Goal: Find specific page/section: Find specific page/section

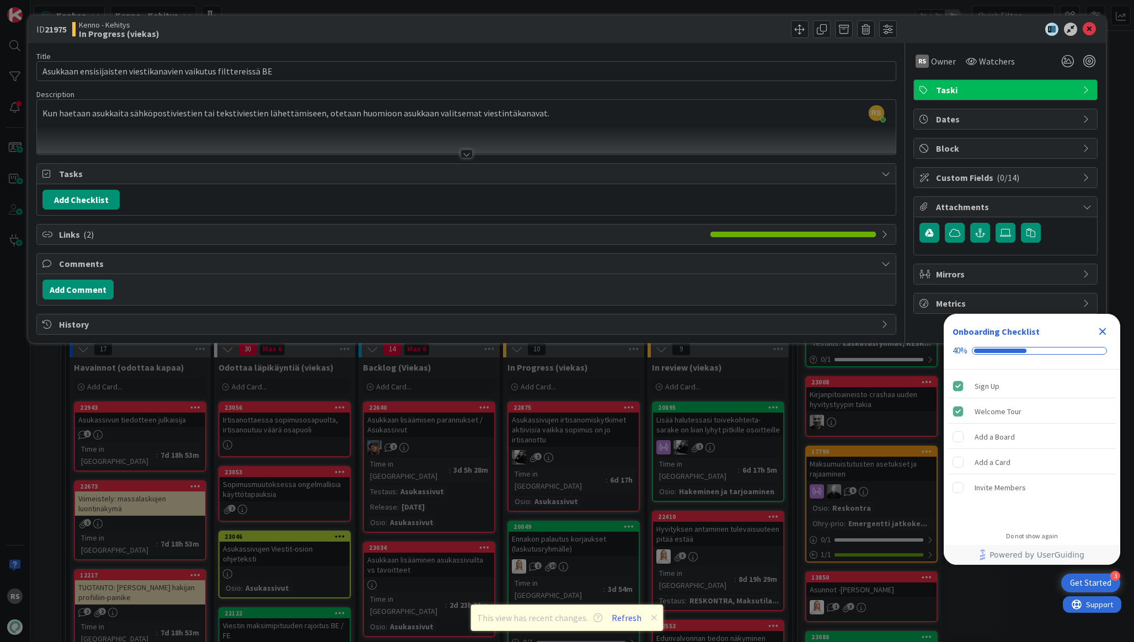
scroll to position [1252, 0]
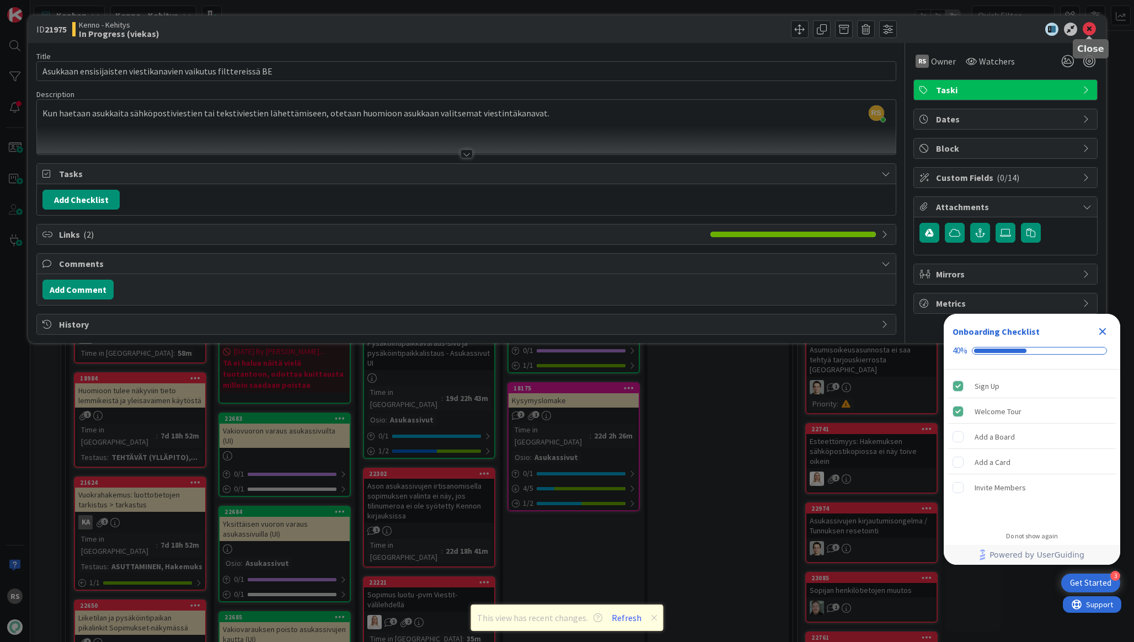
click at [1086, 29] on icon at bounding box center [1089, 29] width 13 height 13
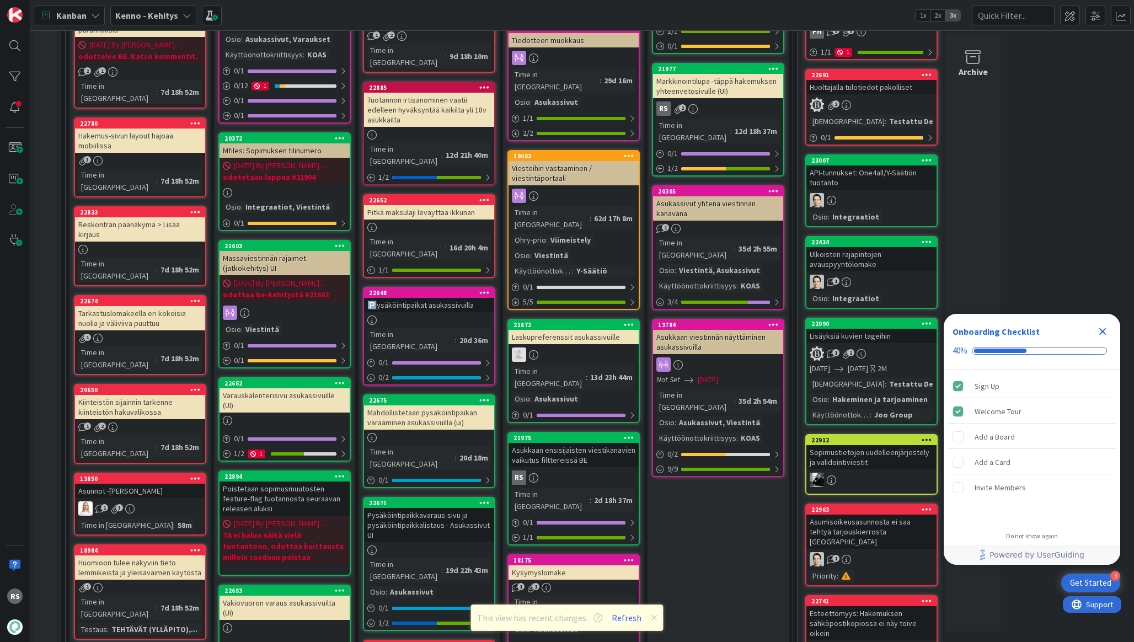
scroll to position [1103, 0]
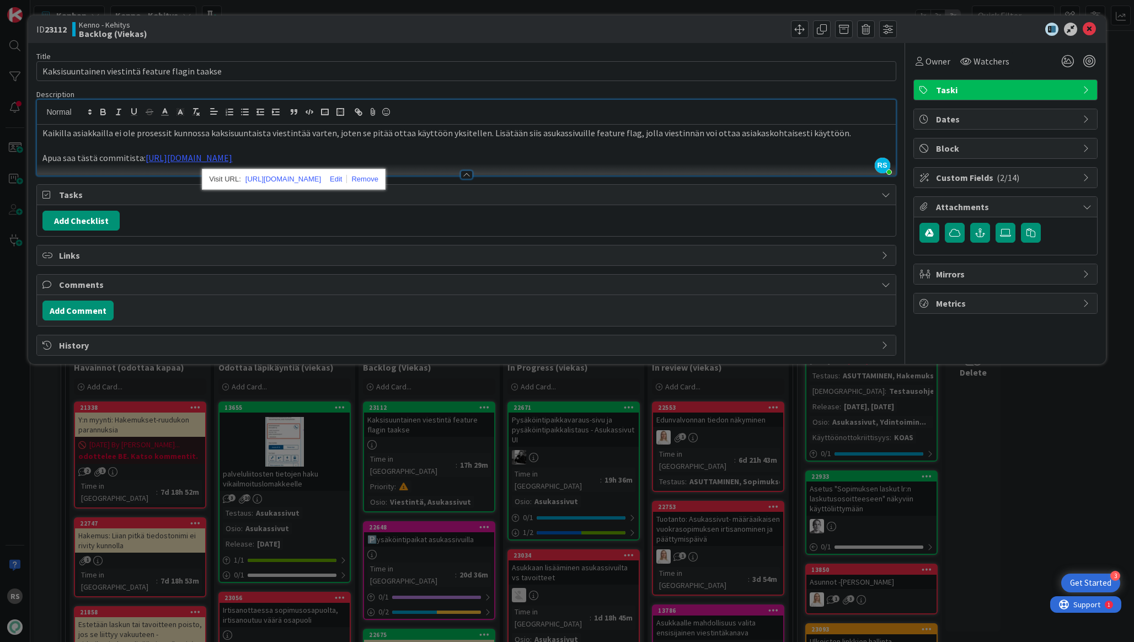
scroll to position [306, 0]
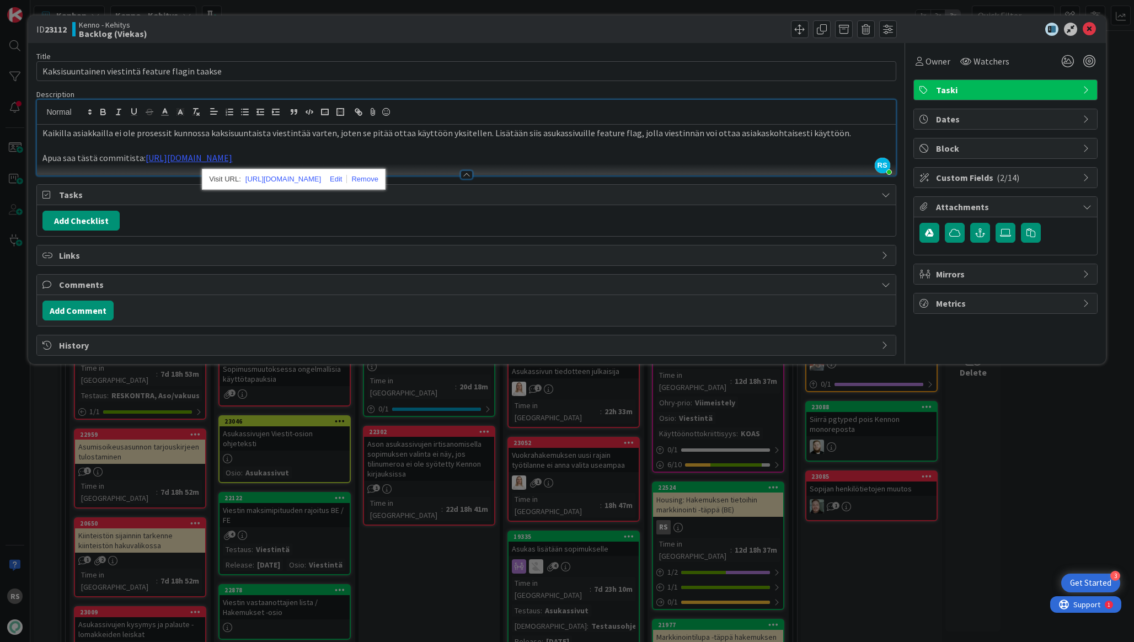
click at [1092, 29] on icon at bounding box center [1089, 29] width 13 height 13
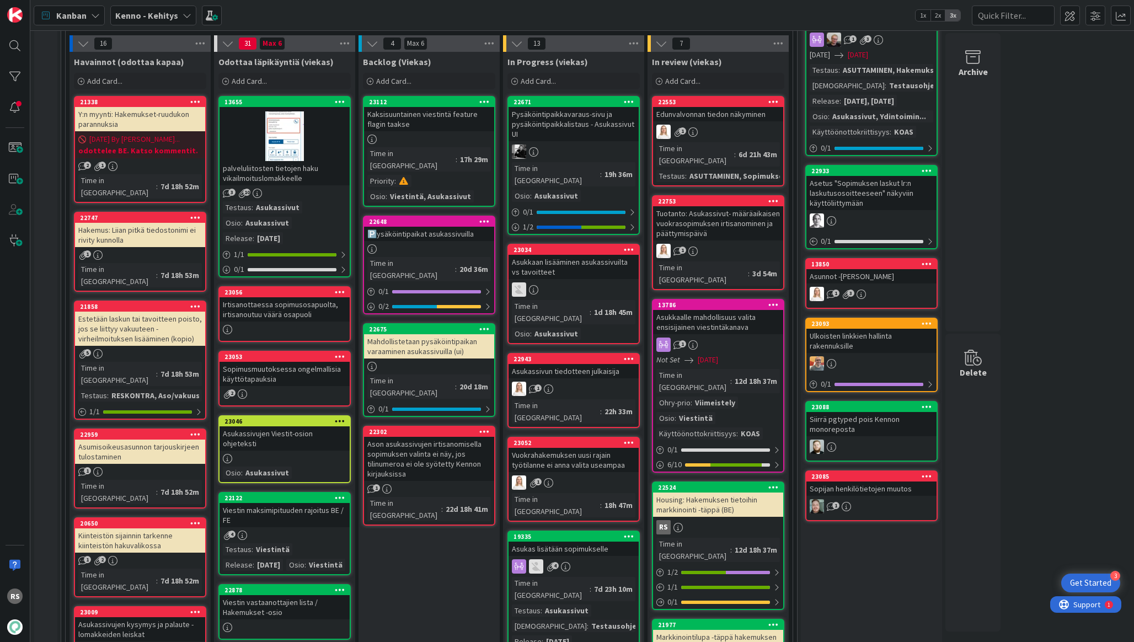
click at [575, 260] on div "Asukkaan lisääminen asukassivuilta vs tavoitteet" at bounding box center [574, 267] width 130 height 24
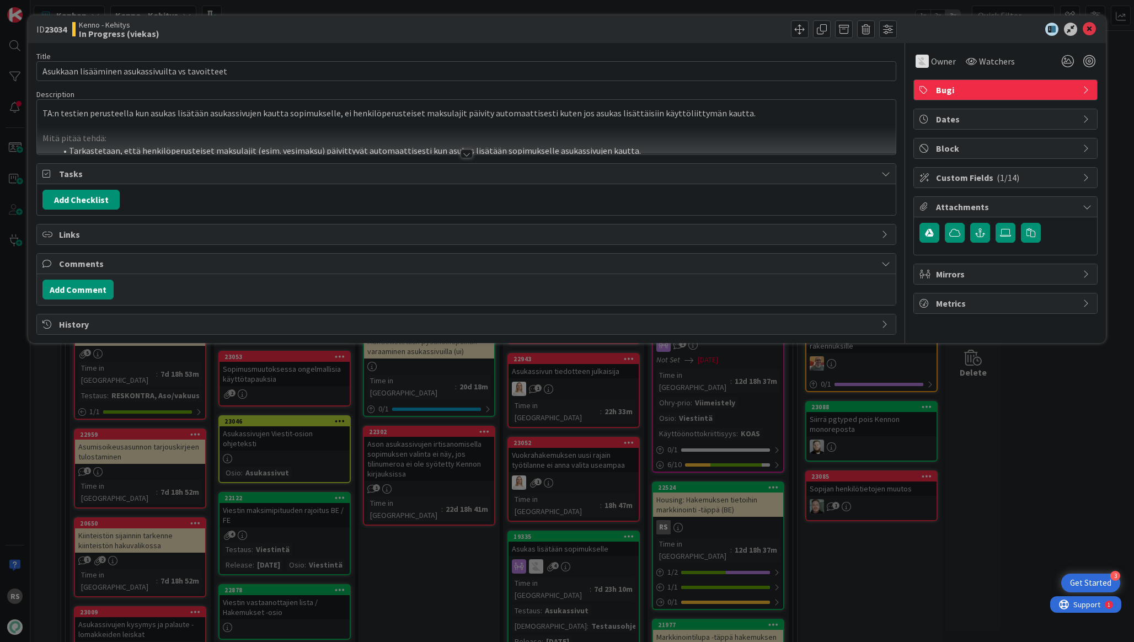
click at [884, 326] on icon at bounding box center [886, 324] width 9 height 9
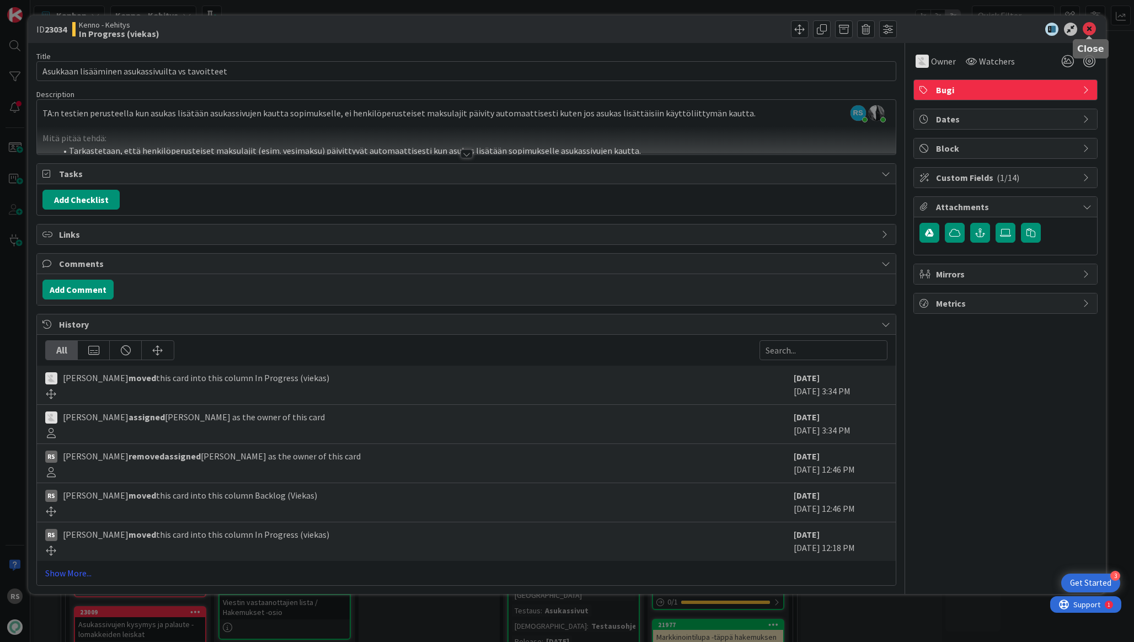
click at [1089, 32] on icon at bounding box center [1089, 29] width 13 height 13
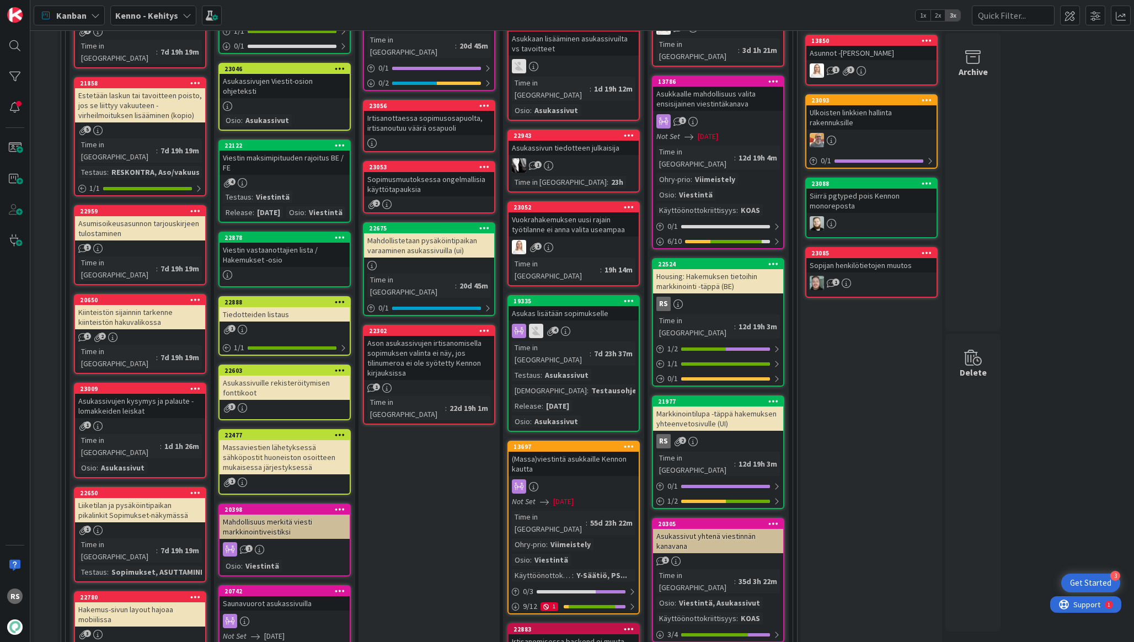
scroll to position [553, 0]
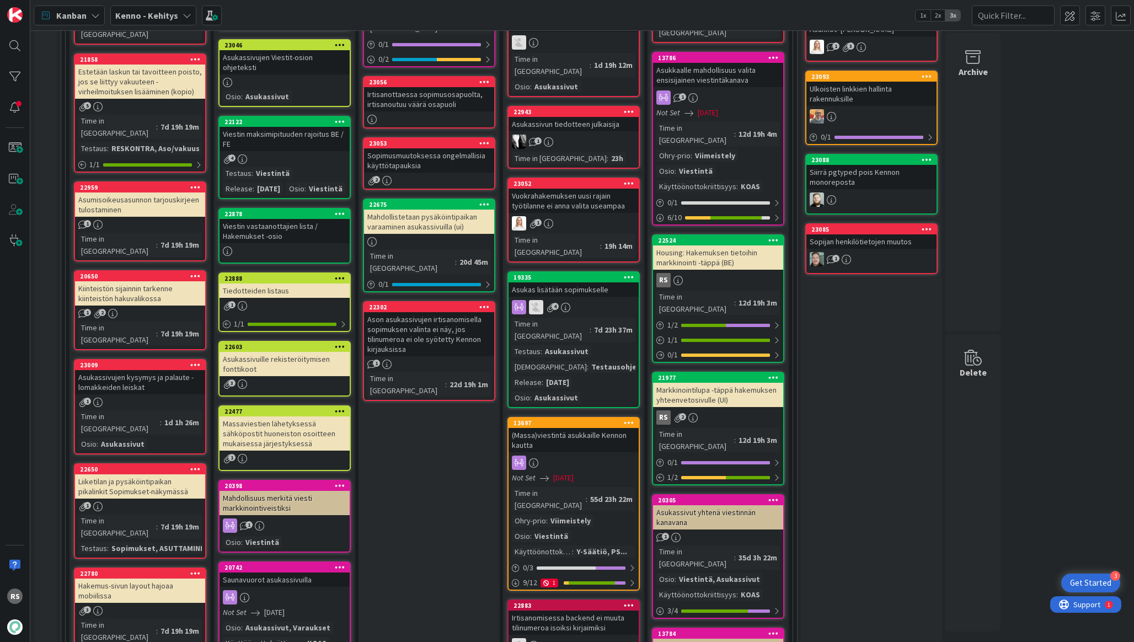
click at [145, 370] on div "Asukassivujen kysymys ja palaute -lomakkeiden leiskat" at bounding box center [140, 382] width 130 height 24
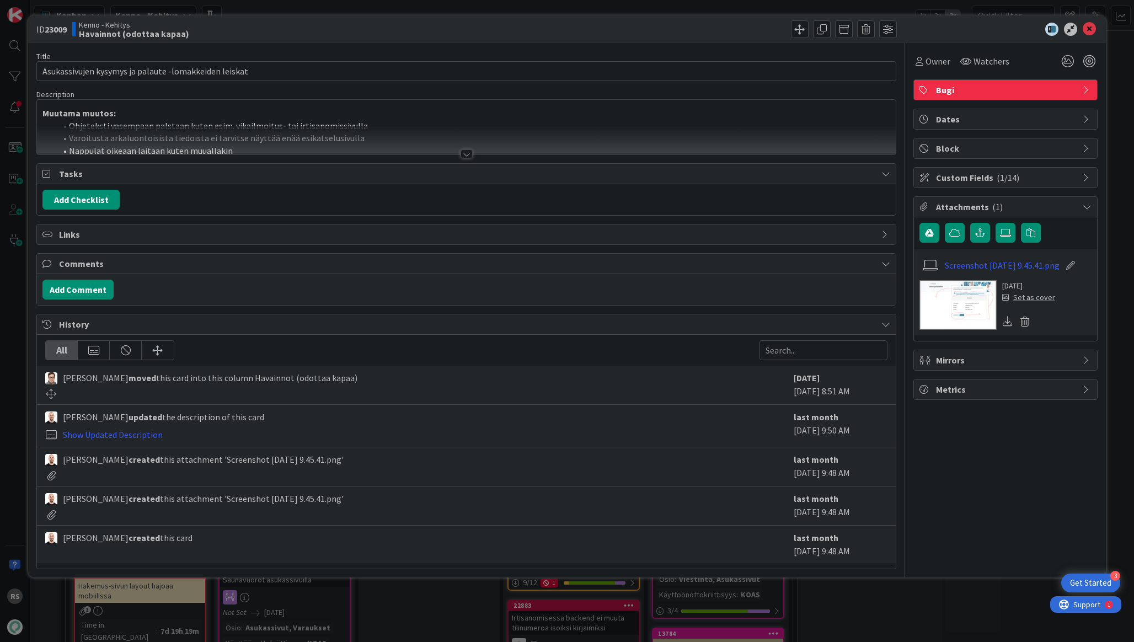
click at [467, 156] on div at bounding box center [467, 154] width 12 height 9
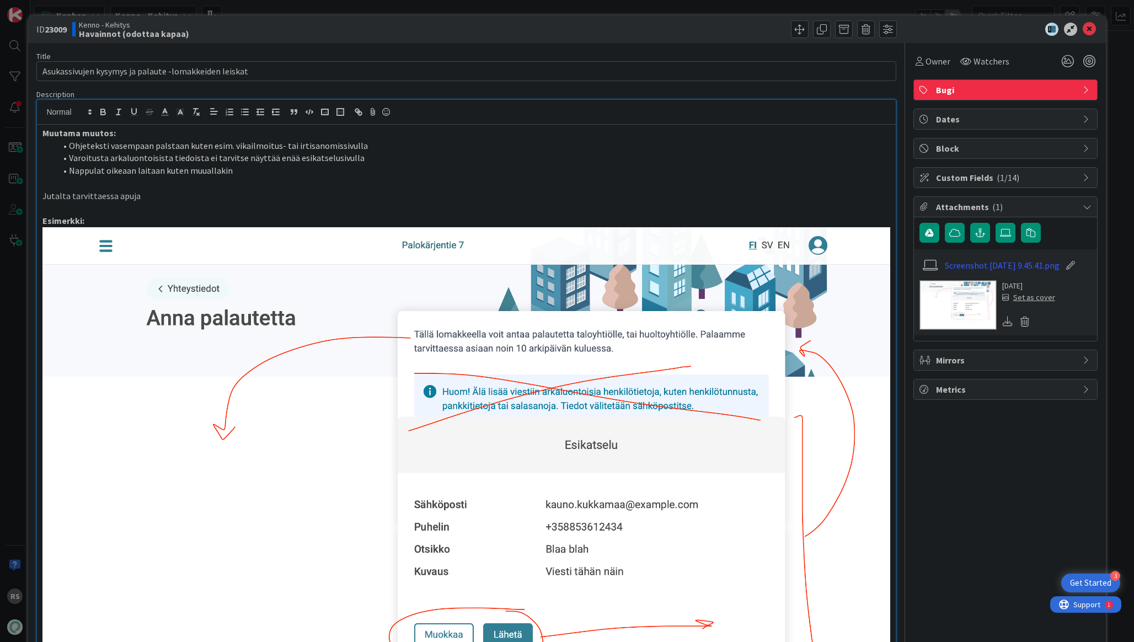
click at [1085, 26] on icon at bounding box center [1089, 29] width 13 height 13
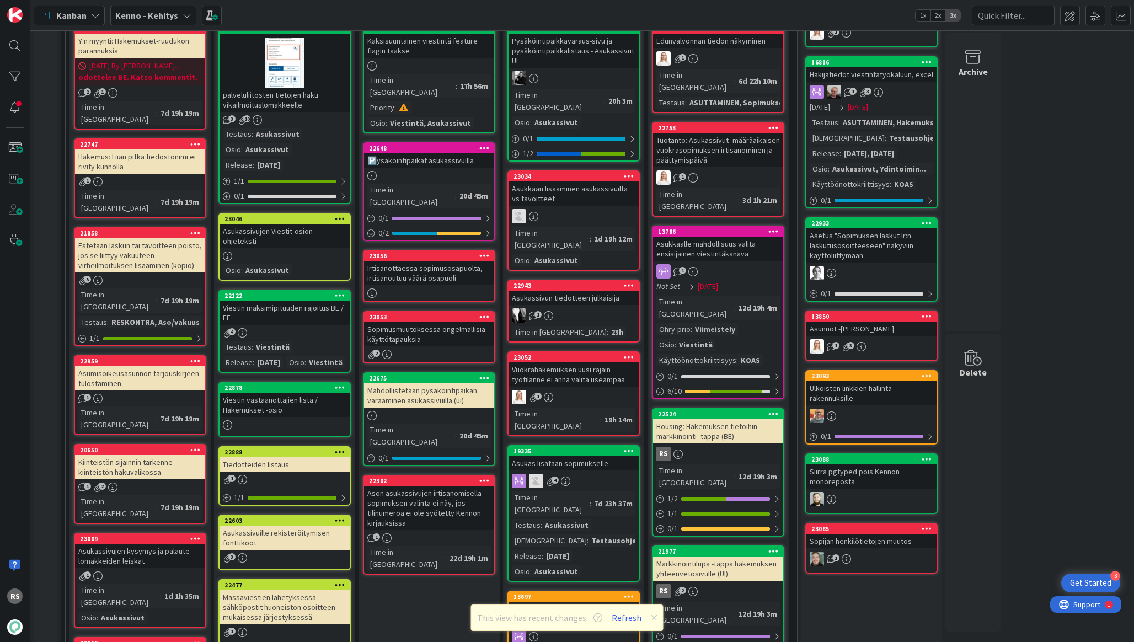
scroll to position [382, 0]
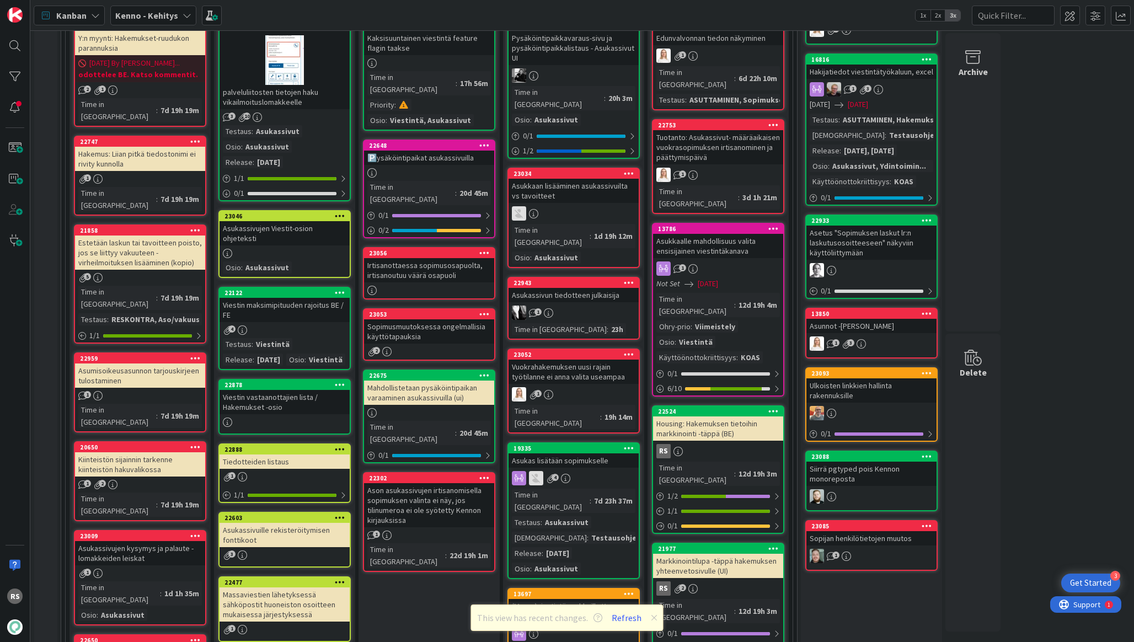
click at [164, 236] on div "Estetään laskun tai tavoitteen poisto, jos se liittyy vakuuteen - virheilmoituk…" at bounding box center [140, 253] width 130 height 34
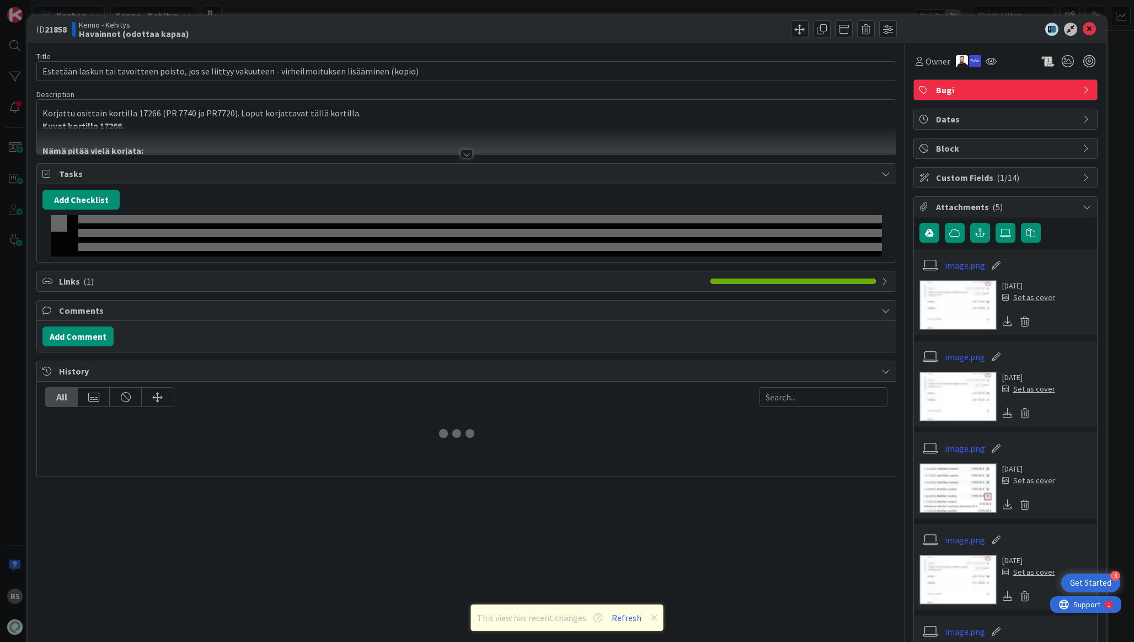
click at [468, 154] on div at bounding box center [466, 140] width 858 height 28
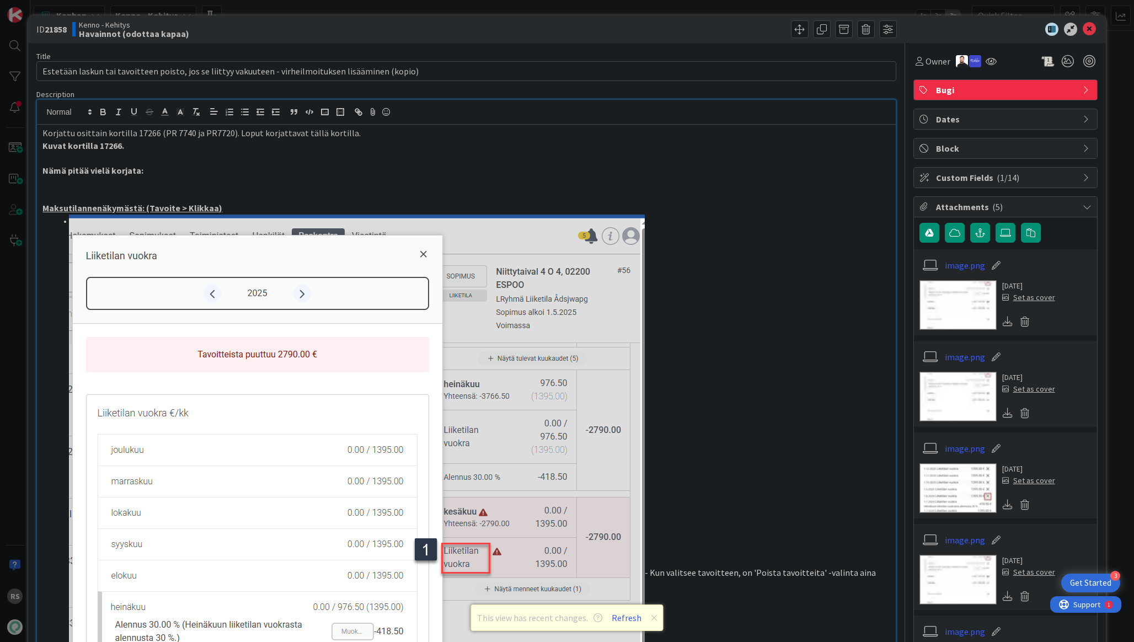
click at [1083, 28] on icon at bounding box center [1089, 29] width 13 height 13
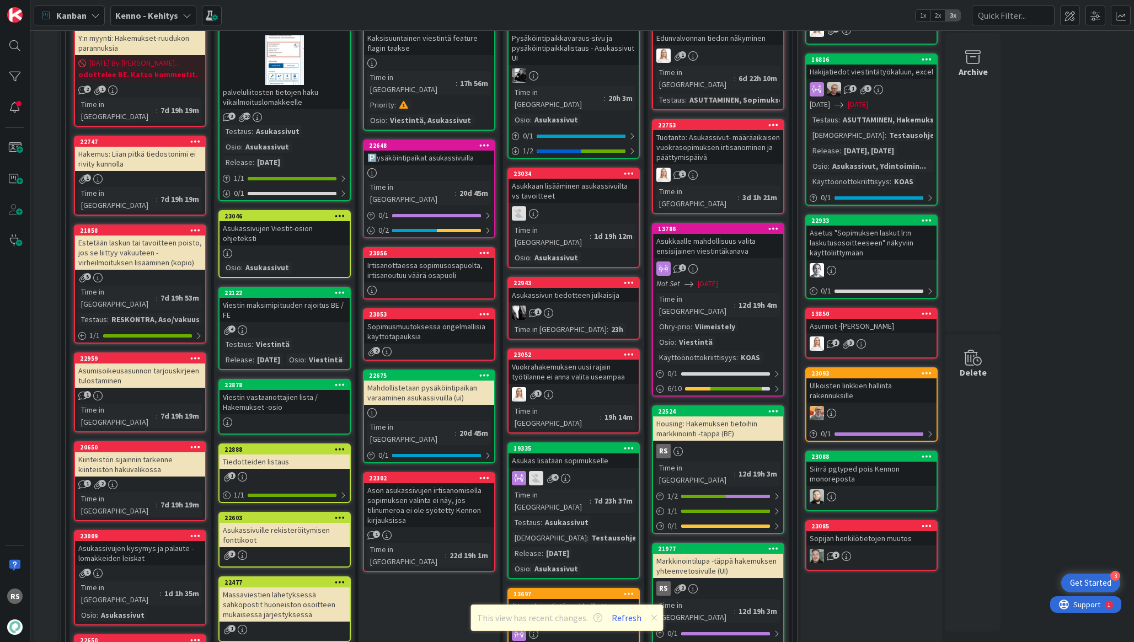
click at [169, 364] on div "Asumisoikeusasunnon tarjouskirjeen tulostaminen" at bounding box center [140, 376] width 130 height 24
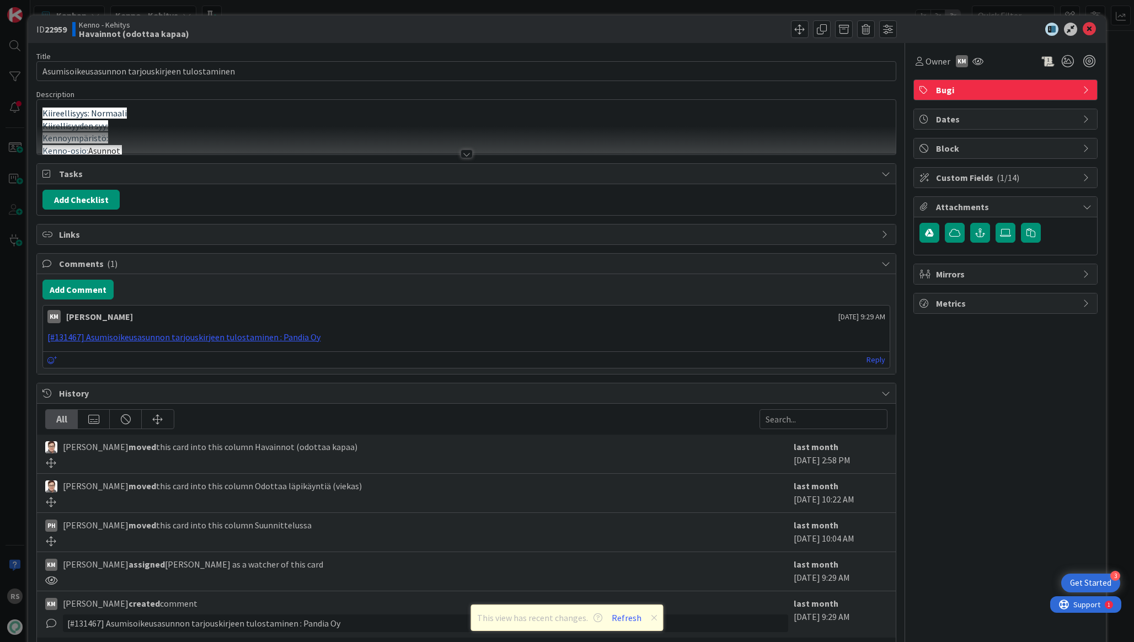
click at [466, 152] on div at bounding box center [467, 154] width 12 height 9
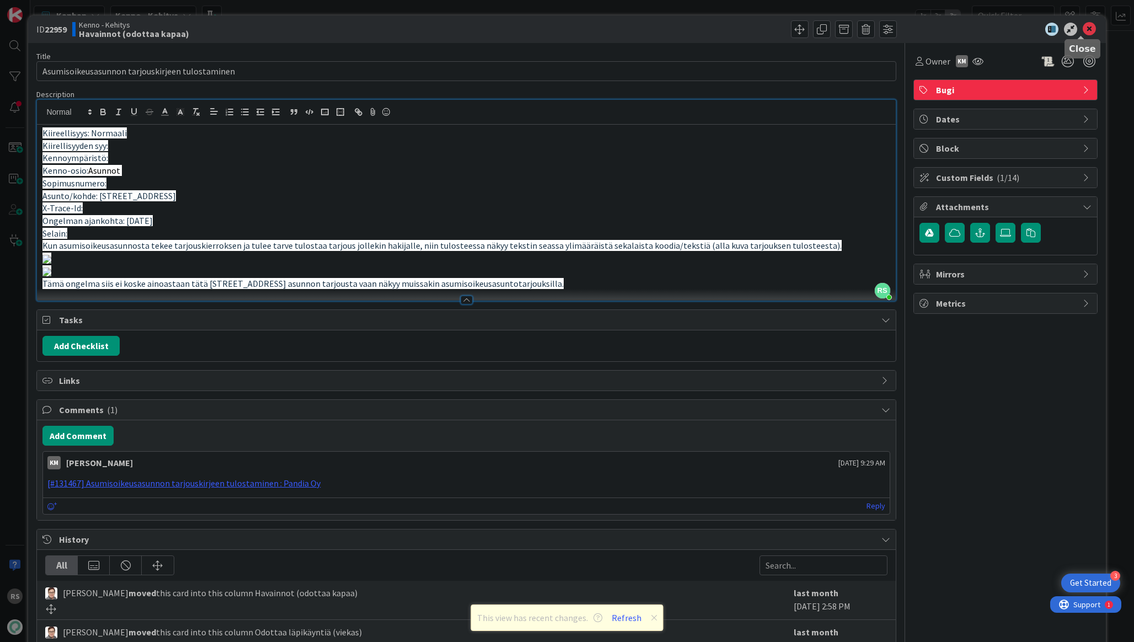
click at [1083, 28] on icon at bounding box center [1089, 29] width 13 height 13
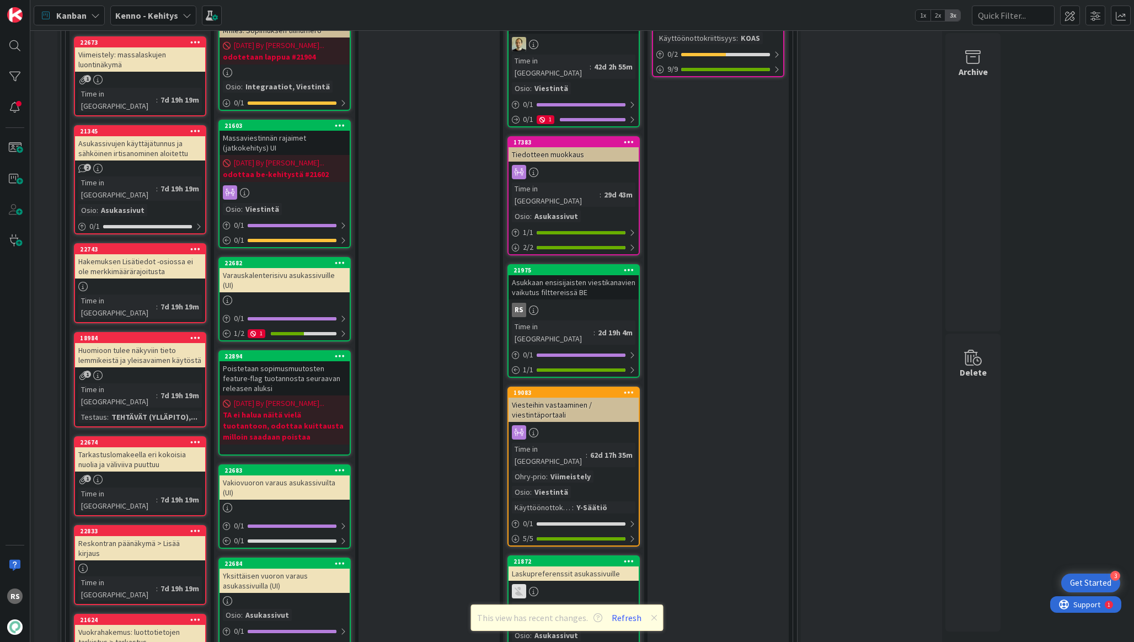
scroll to position [1184, 0]
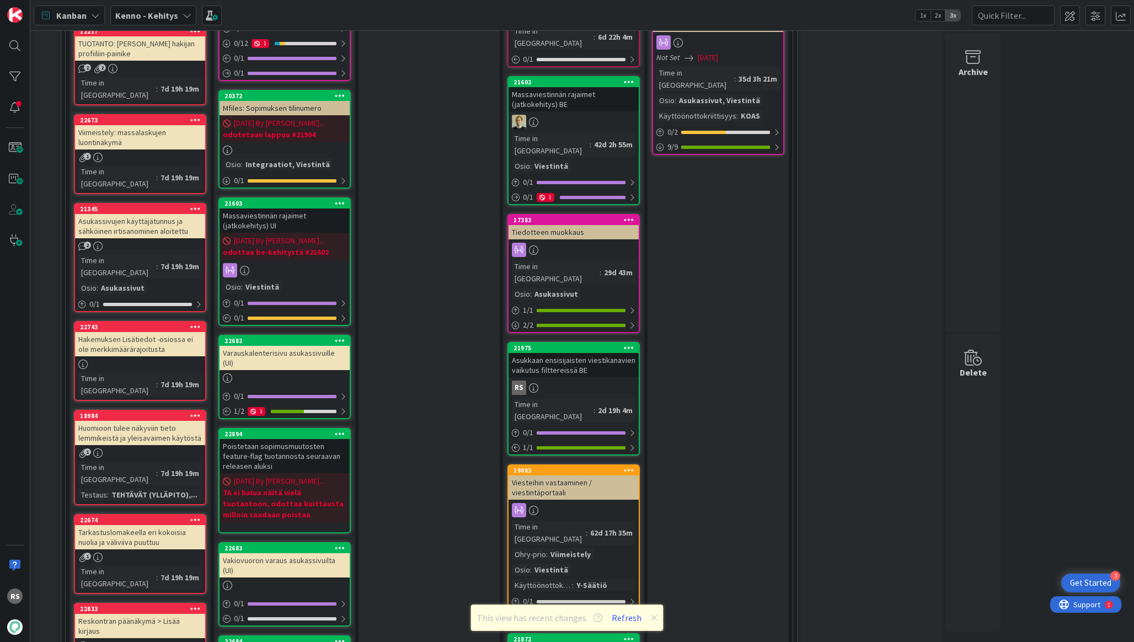
click at [163, 332] on div "Hakemuksen Lisätiedot -osiossa ei ole merkkimäärärajoitusta" at bounding box center [140, 344] width 130 height 24
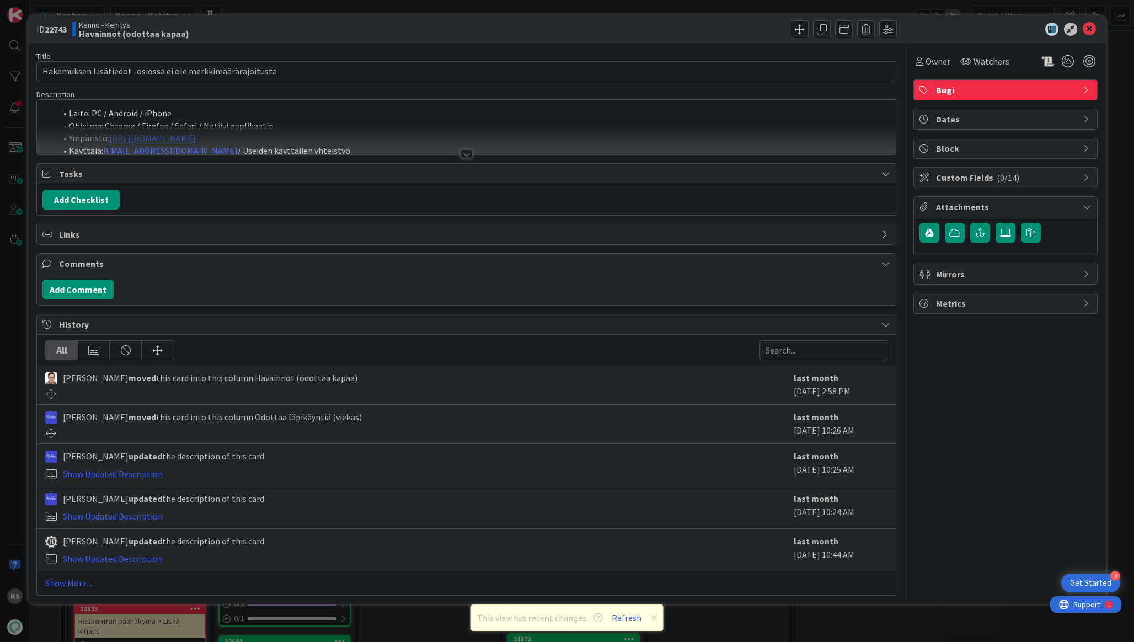
click at [467, 154] on div at bounding box center [467, 154] width 12 height 9
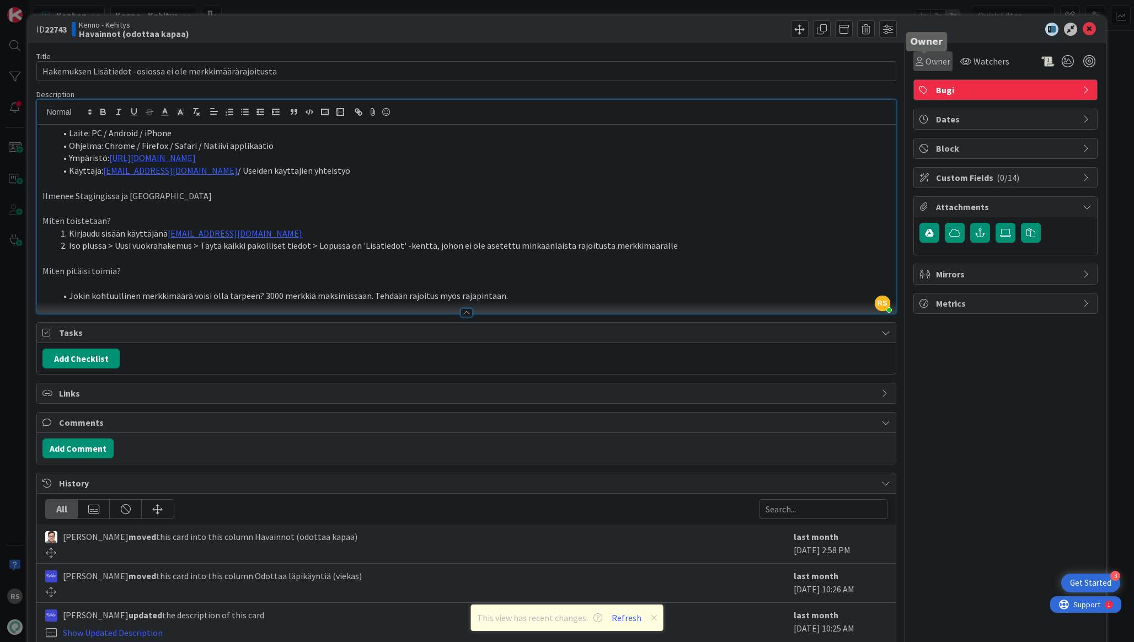
click at [916, 57] on icon at bounding box center [920, 61] width 8 height 9
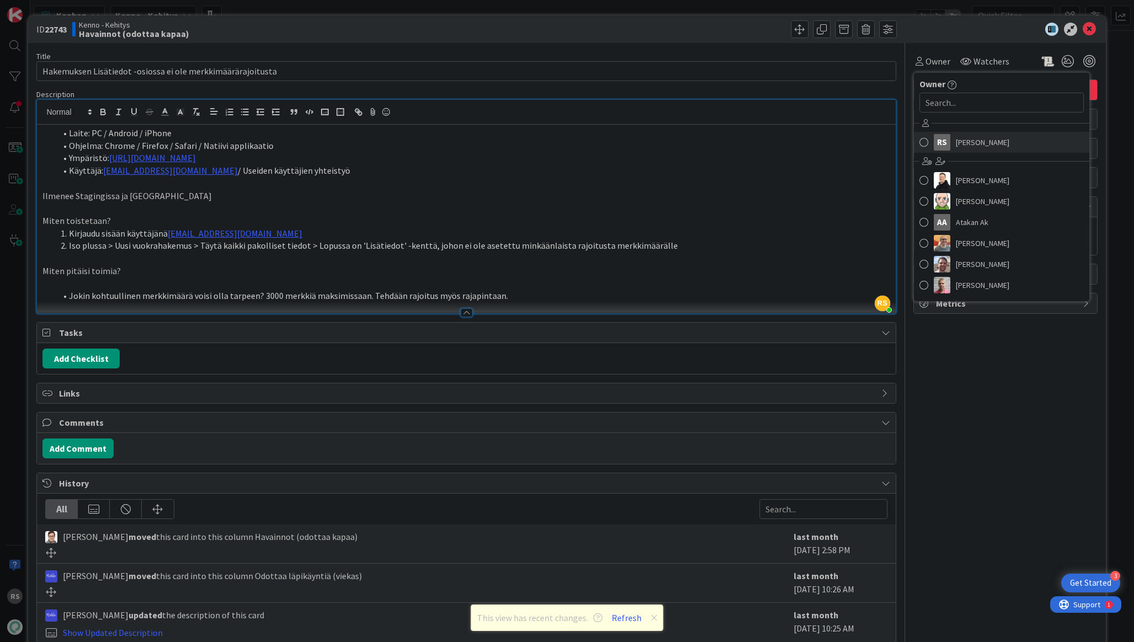
click at [956, 145] on span "[PERSON_NAME]" at bounding box center [983, 142] width 54 height 17
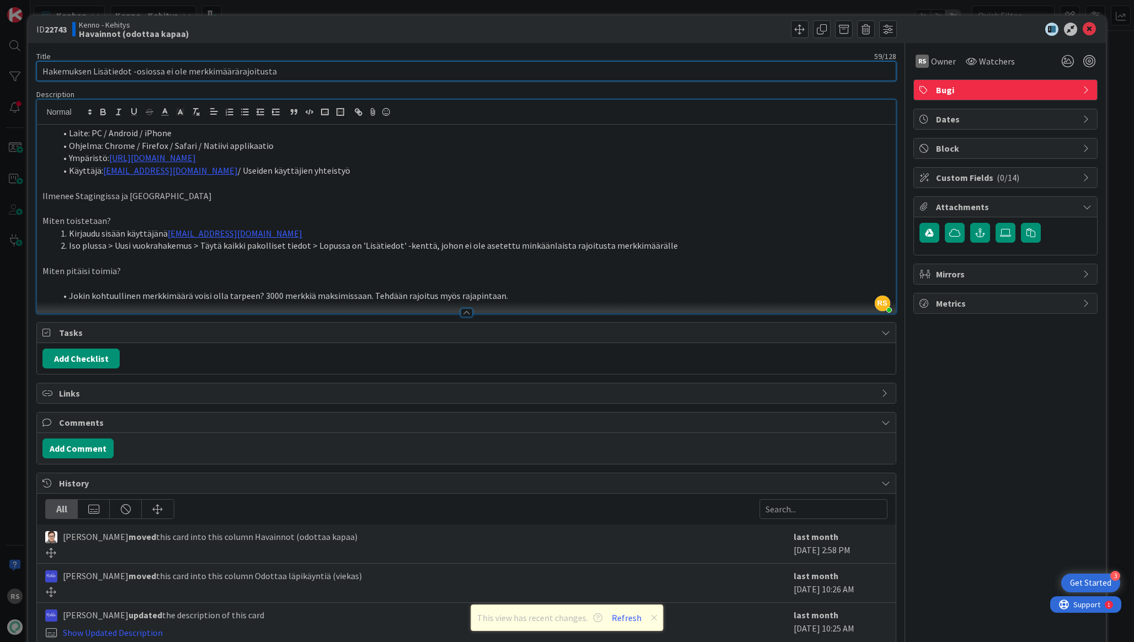
click at [446, 68] on input "Hakemuksen Lisätiedot -osiossa ei ole merkkimäärärajoitusta" at bounding box center [466, 71] width 860 height 20
click at [600, 181] on p at bounding box center [465, 183] width 847 height 13
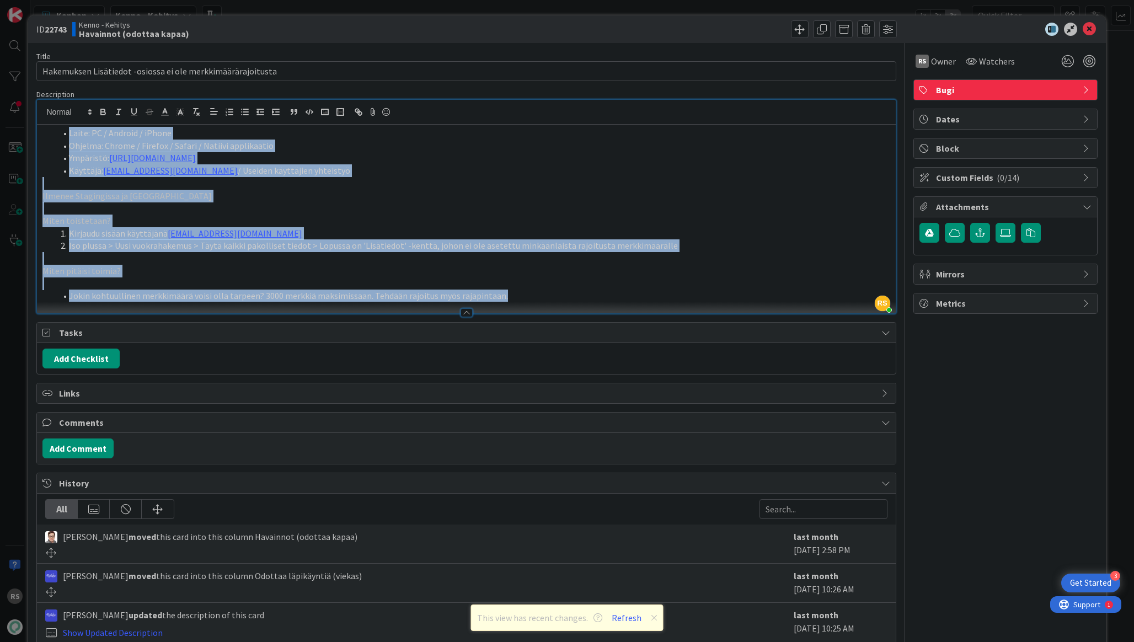
copy div "Laite: PC / Android / iPhone Ohjelma: Chrome / Firefox / Safari / Natiivi appli…"
click at [536, 169] on li "Käyttäjä: [EMAIL_ADDRESS][DOMAIN_NAME] / Useiden käyttäjien yhteistyö" at bounding box center [473, 170] width 834 height 13
